Goal: Information Seeking & Learning: Find specific page/section

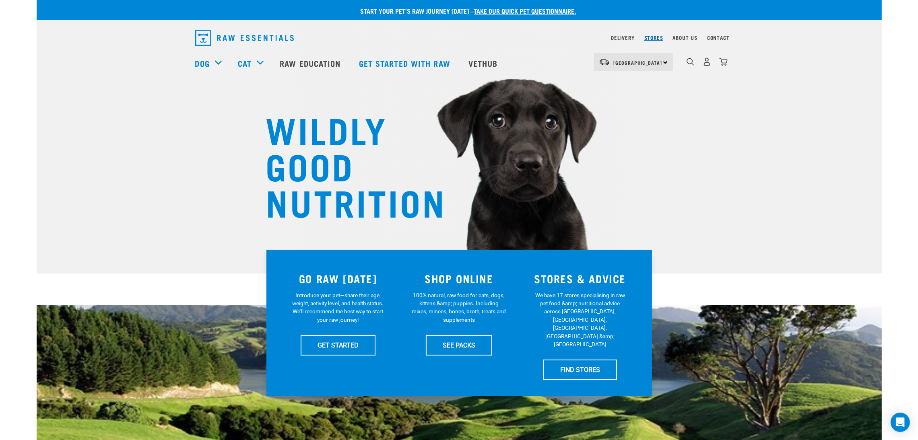
click at [654, 36] on link "Stores" at bounding box center [654, 37] width 19 height 3
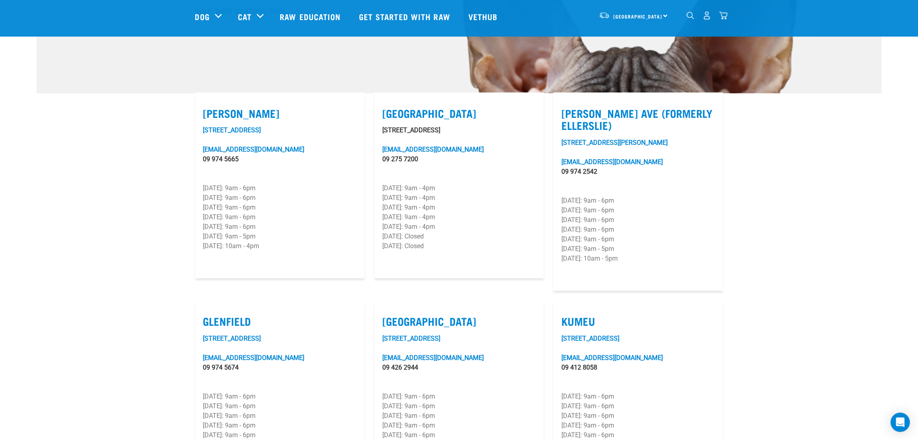
scroll to position [181, 0]
click at [579, 139] on link "97-101 Lunn Avenue" at bounding box center [615, 143] width 106 height 8
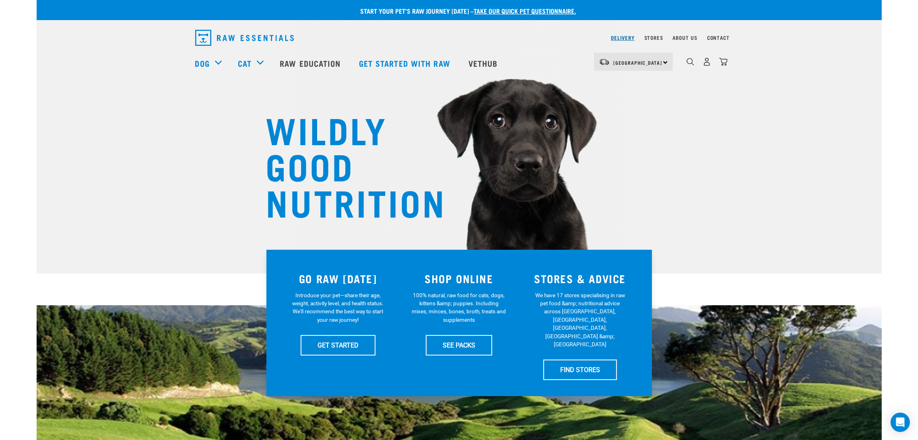
click at [626, 36] on link "Delivery" at bounding box center [622, 37] width 23 height 3
click at [653, 38] on link "Stores" at bounding box center [654, 37] width 19 height 3
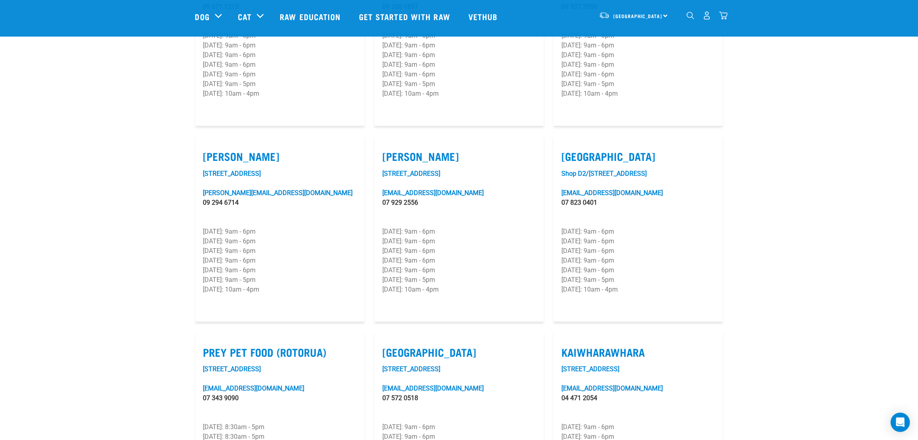
scroll to position [785, 0]
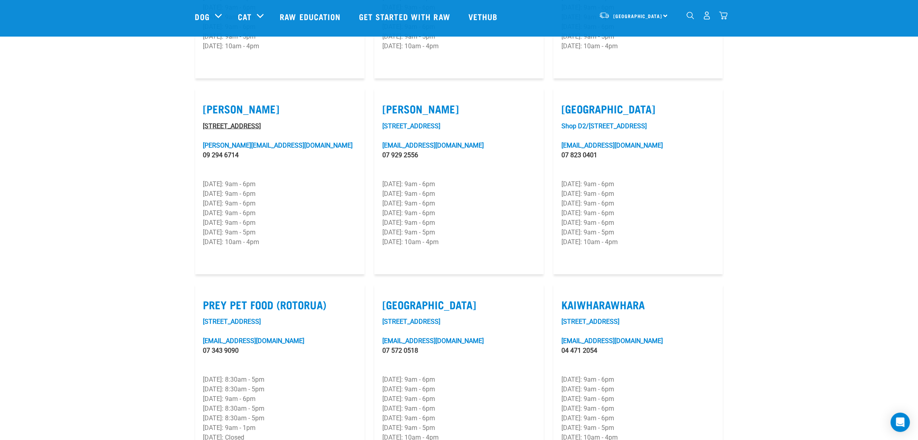
click at [234, 122] on link "1/236 Great South Road" at bounding box center [232, 126] width 58 height 8
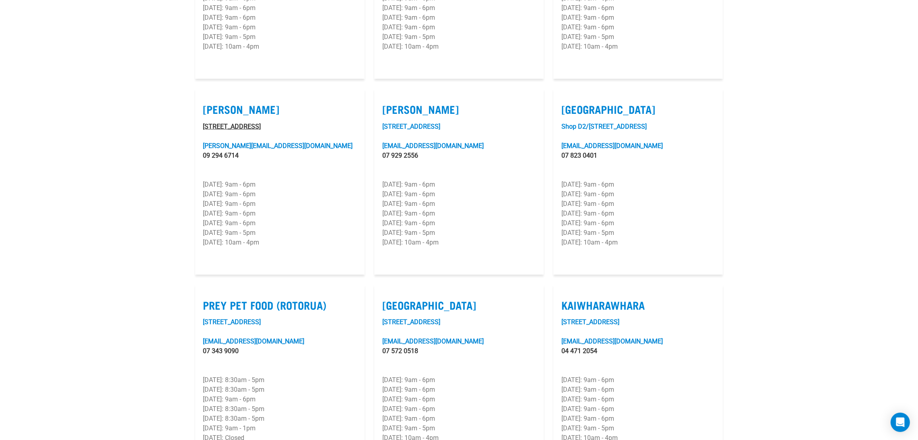
click at [250, 123] on link "[STREET_ADDRESS]" at bounding box center [232, 127] width 58 height 8
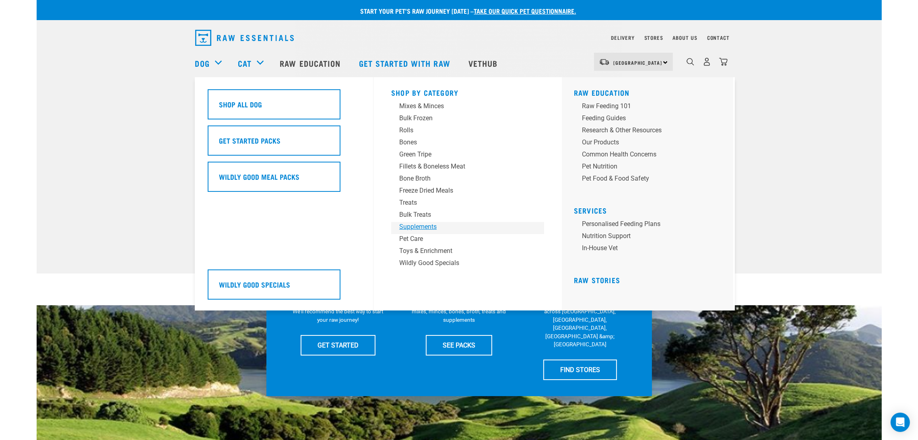
click at [422, 227] on div "Supplements" at bounding box center [462, 227] width 126 height 10
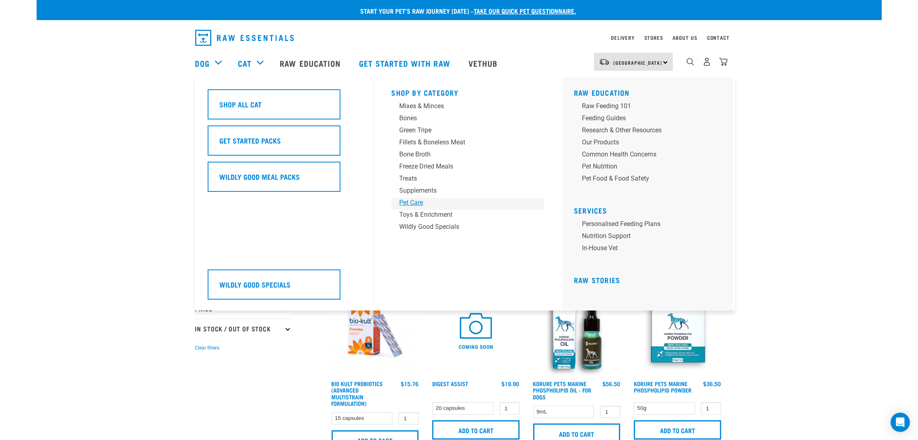
click at [419, 203] on div "Pet Care" at bounding box center [463, 203] width 126 height 10
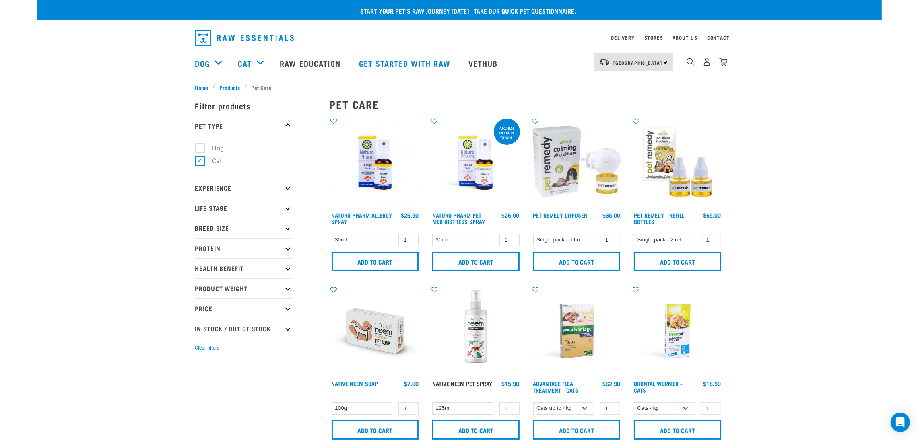
click at [456, 383] on link "Native Neem Pet Spray" at bounding box center [462, 384] width 60 height 3
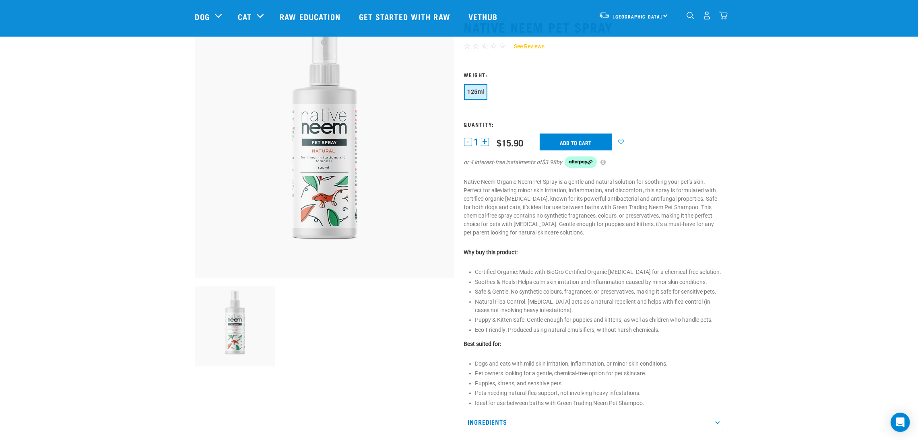
scroll to position [60, 0]
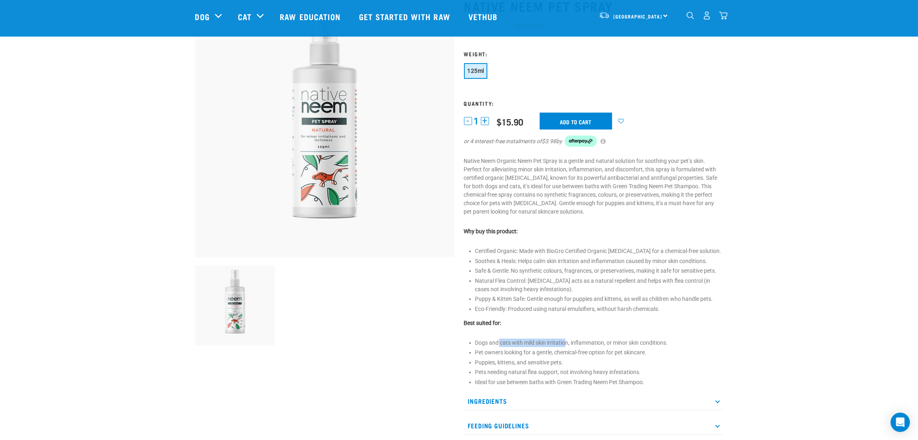
drag, startPoint x: 499, startPoint y: 343, endPoint x: 565, endPoint y: 343, distance: 65.2
click at [565, 343] on li "Dogs and cats with mild skin irritation, inflammation, or minor skin conditions." at bounding box center [600, 343] width 248 height 8
click at [579, 315] on div "Native Neem Pet Spray ☆ ☆ ☆ ☆ ☆ See Reviews" at bounding box center [593, 242] width 269 height 508
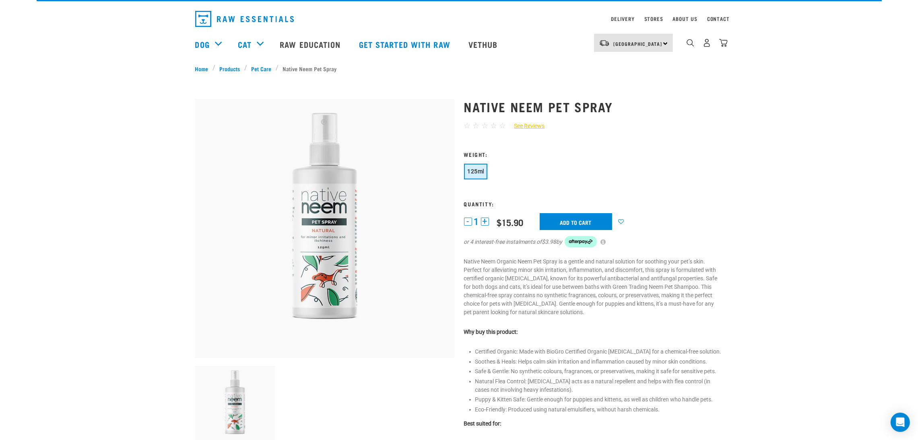
scroll to position [0, 0]
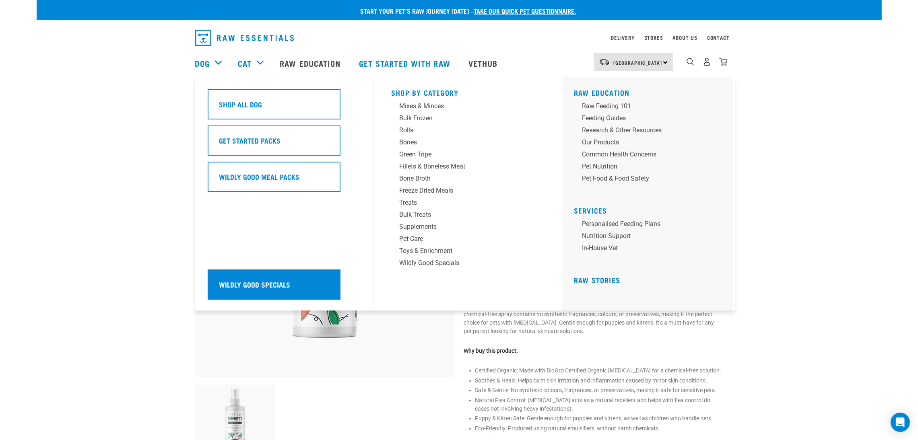
click at [258, 281] on h5 "Wildly Good Specials" at bounding box center [254, 284] width 71 height 10
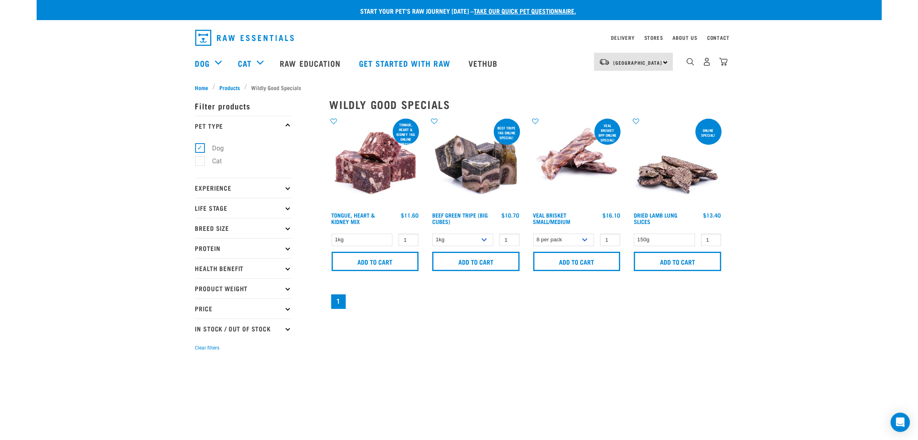
click at [200, 161] on label "Cat" at bounding box center [213, 161] width 26 height 10
click at [196, 161] on input "Cat" at bounding box center [197, 159] width 5 height 5
checkbox input "true"
click at [200, 162] on label "Cat" at bounding box center [213, 161] width 26 height 10
click at [196, 162] on input "Cat" at bounding box center [197, 159] width 5 height 5
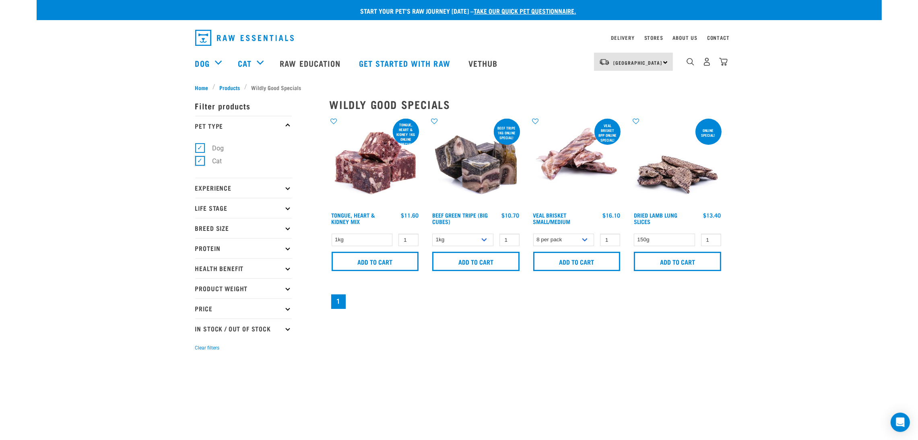
checkbox input "false"
click at [154, 170] on div "Start your pet’s raw journey [DATE] – take our quick pet questionnaire. Deliver…" at bounding box center [460, 180] width 846 height 361
